Goal: Task Accomplishment & Management: Complete application form

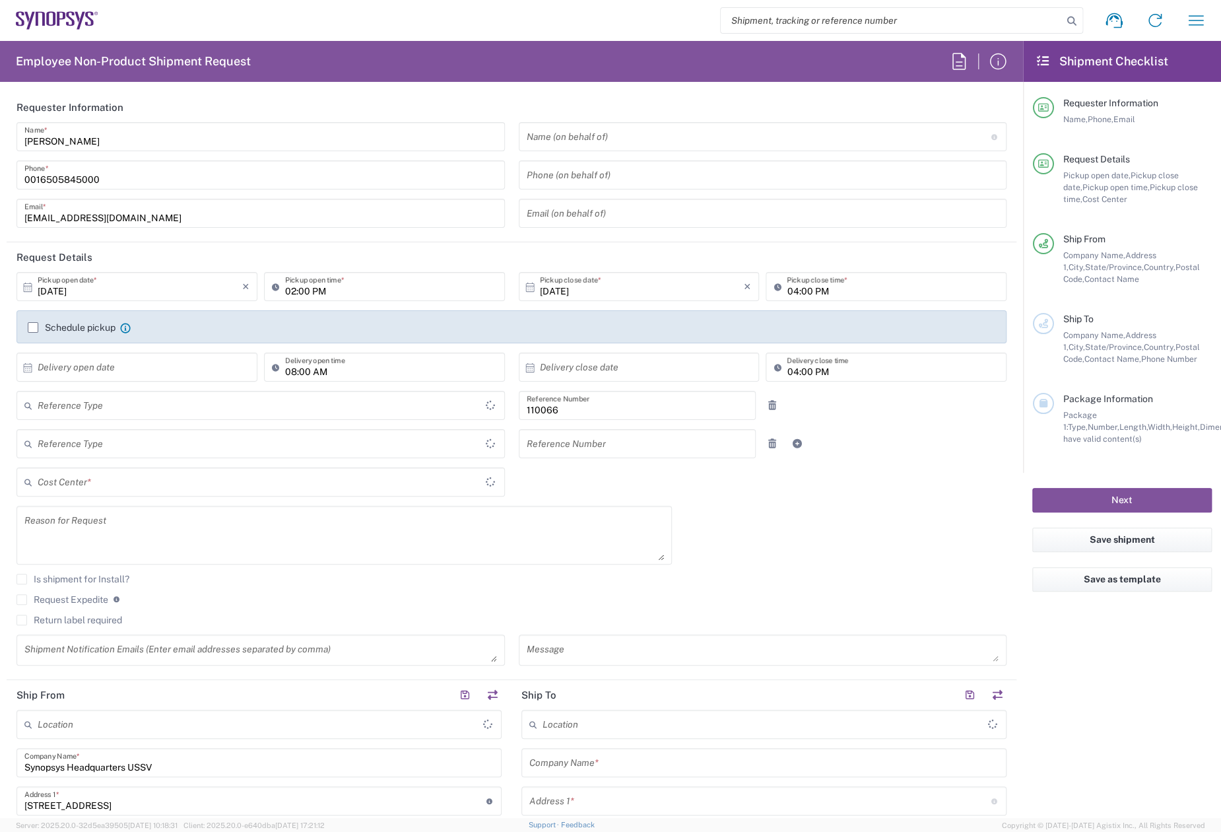
type input "Delivered at Place"
type input "US01, CIO, IT, ESS2 110066"
type input "[GEOGRAPHIC_DATA]"
type input "[US_STATE]"
type input "Department"
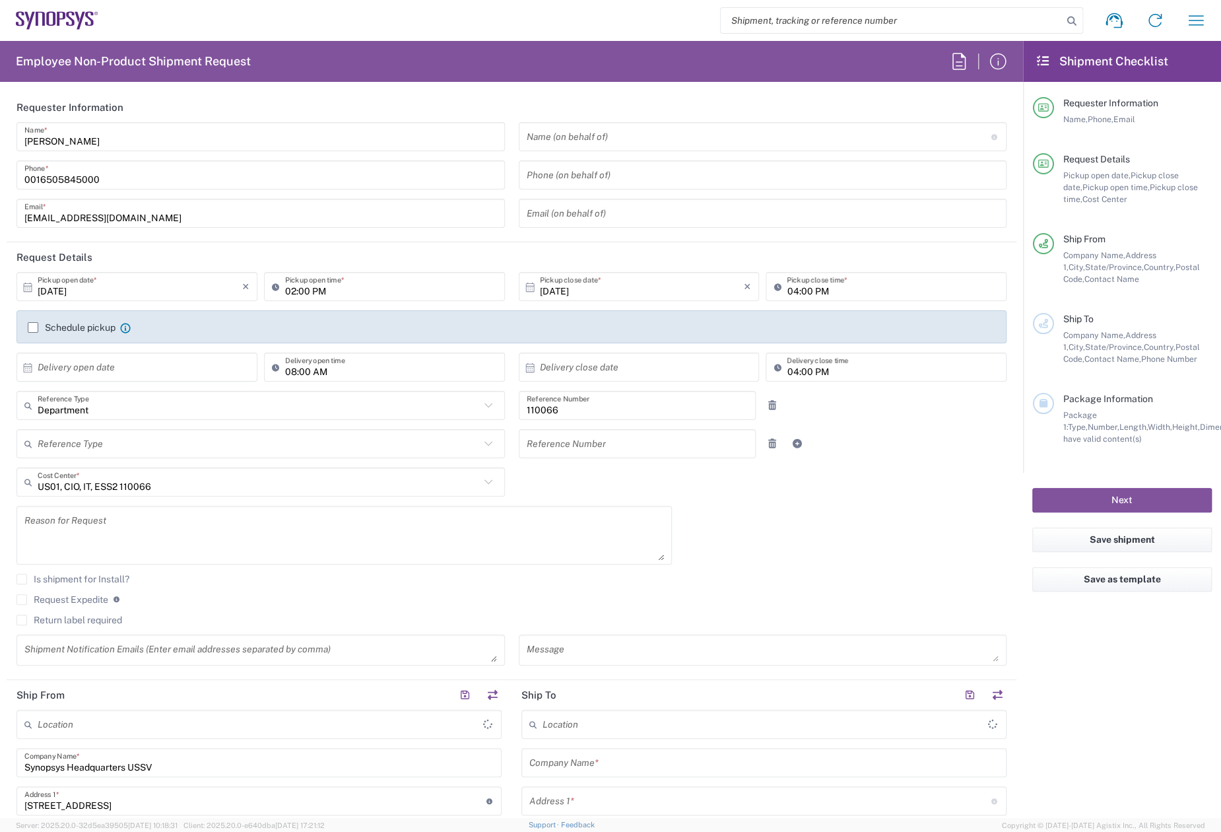
type input "[GEOGRAPHIC_DATA]"
type input "Headquarters USSV"
click at [855, 502] on div "[DATE] × Pickup open date * Cancel Apply 02:00 PM Pickup open time * [DATE] × P…" at bounding box center [512, 473] width 1004 height 403
click at [1195, 18] on icon "button" at bounding box center [1196, 20] width 21 height 21
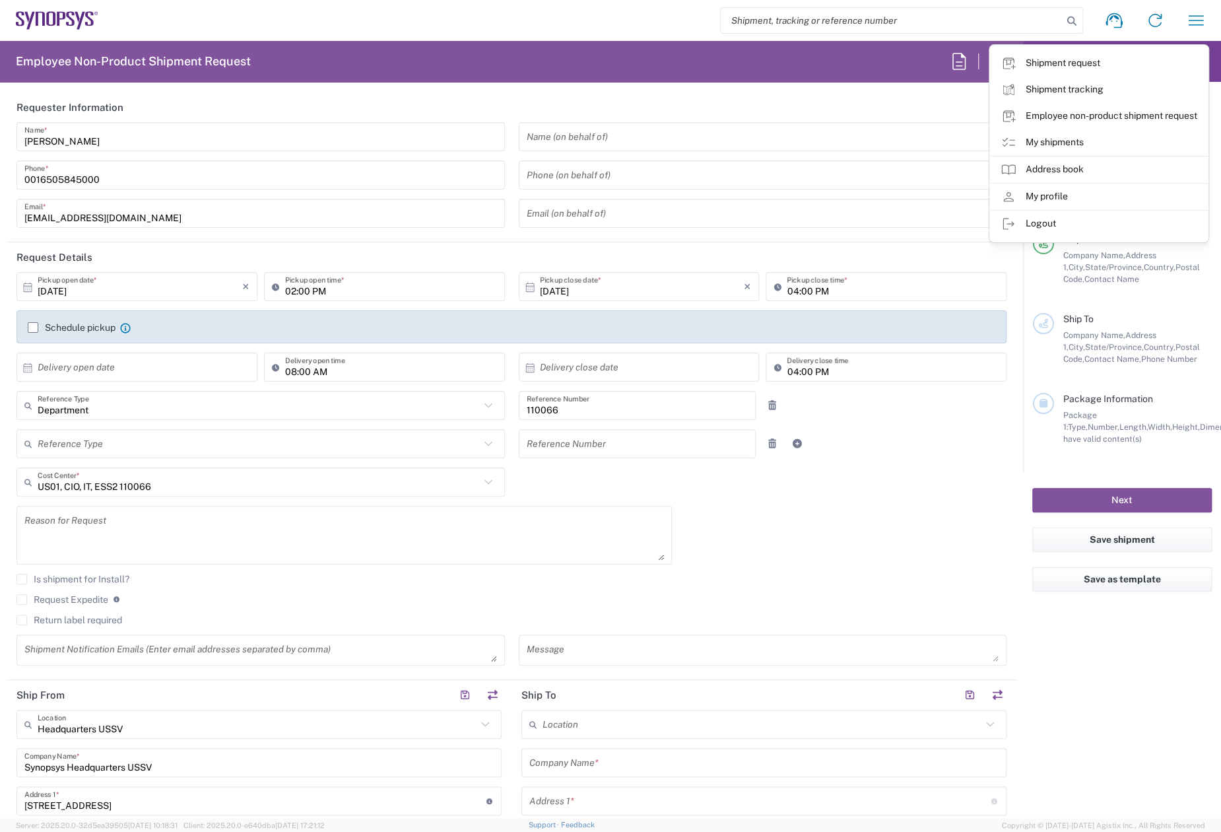
click at [1035, 276] on agx-form-checklist-section "Ship From Company Name, Address 1, City, State/Province, Country, Postal Code, …" at bounding box center [1122, 259] width 179 height 52
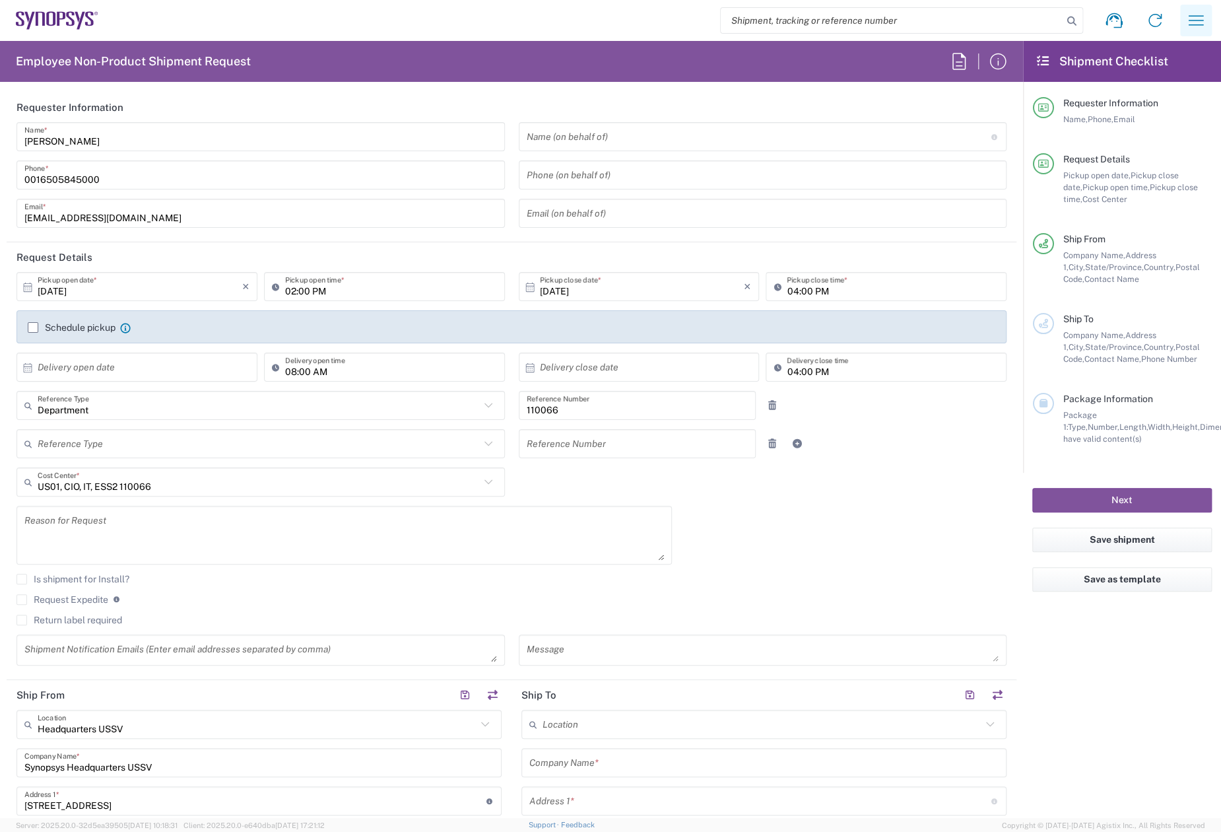
click at [1207, 26] on button "button" at bounding box center [1196, 21] width 32 height 32
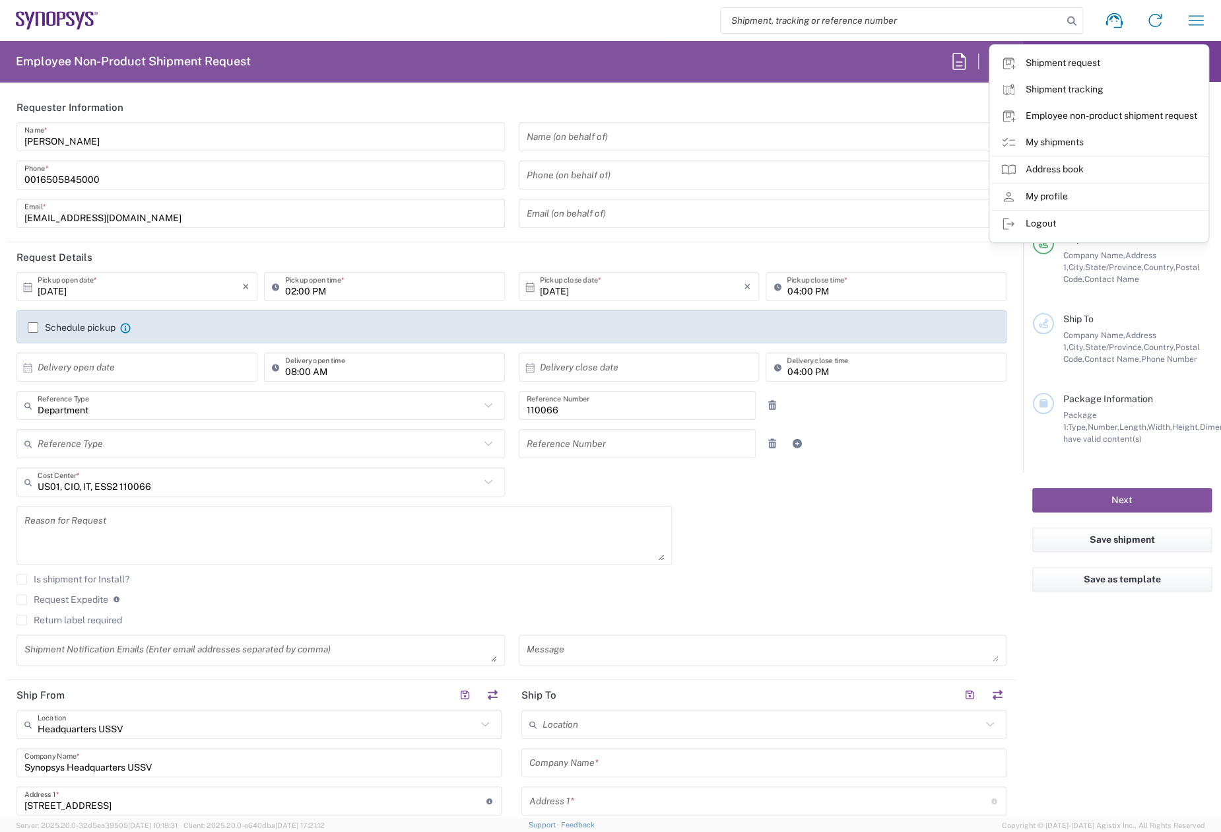
drag, startPoint x: 1039, startPoint y: 140, endPoint x: 1177, endPoint y: 209, distance: 155.0
click at [1039, 140] on link "My shipments" at bounding box center [1099, 142] width 218 height 26
